Goal: Use online tool/utility: Utilize a website feature to perform a specific function

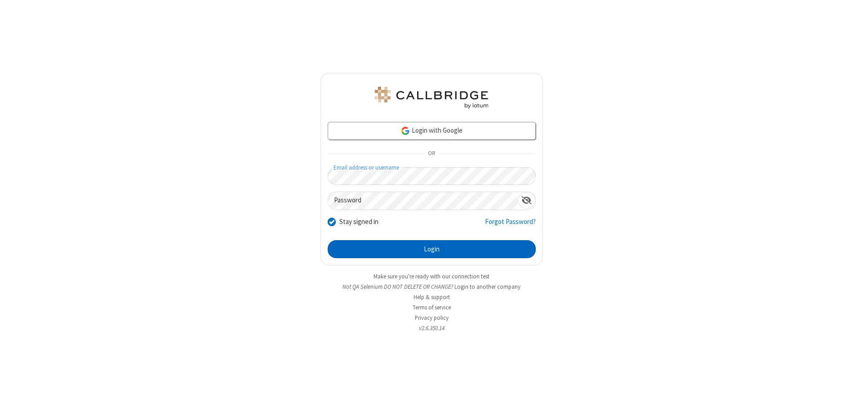
click at [432, 249] on button "Login" at bounding box center [432, 249] width 208 height 18
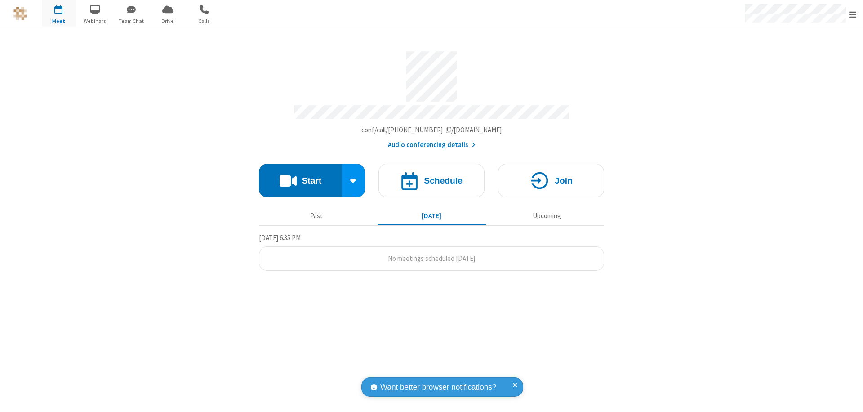
click at [300, 176] on button "Start" at bounding box center [300, 181] width 83 height 34
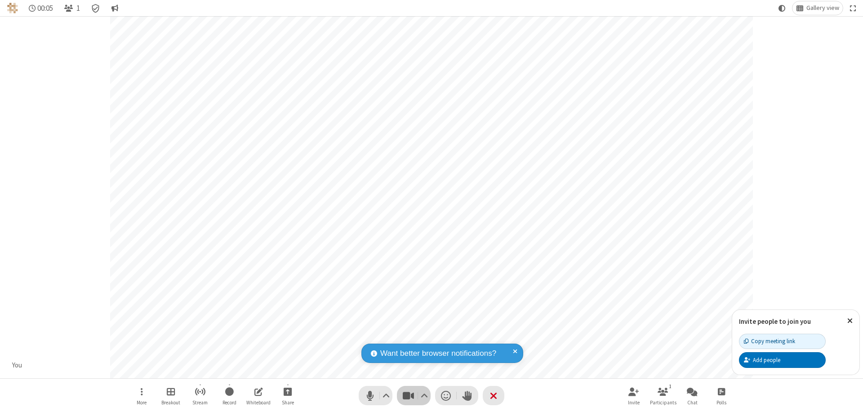
click at [408, 395] on span "Stop video (⌘+Shift+V)" at bounding box center [408, 395] width 13 height 13
click at [408, 395] on span "Start video (⌘+Shift+V)" at bounding box center [408, 395] width 13 height 13
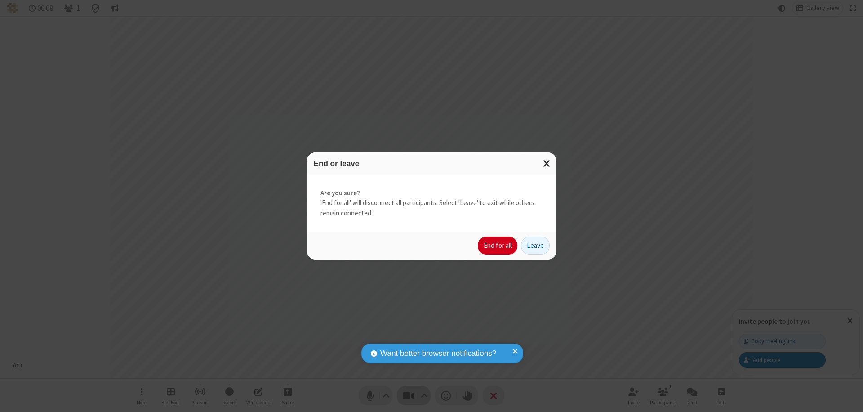
click at [498, 246] on button "End for all" at bounding box center [498, 246] width 40 height 18
